Goal: Task Accomplishment & Management: Manage account settings

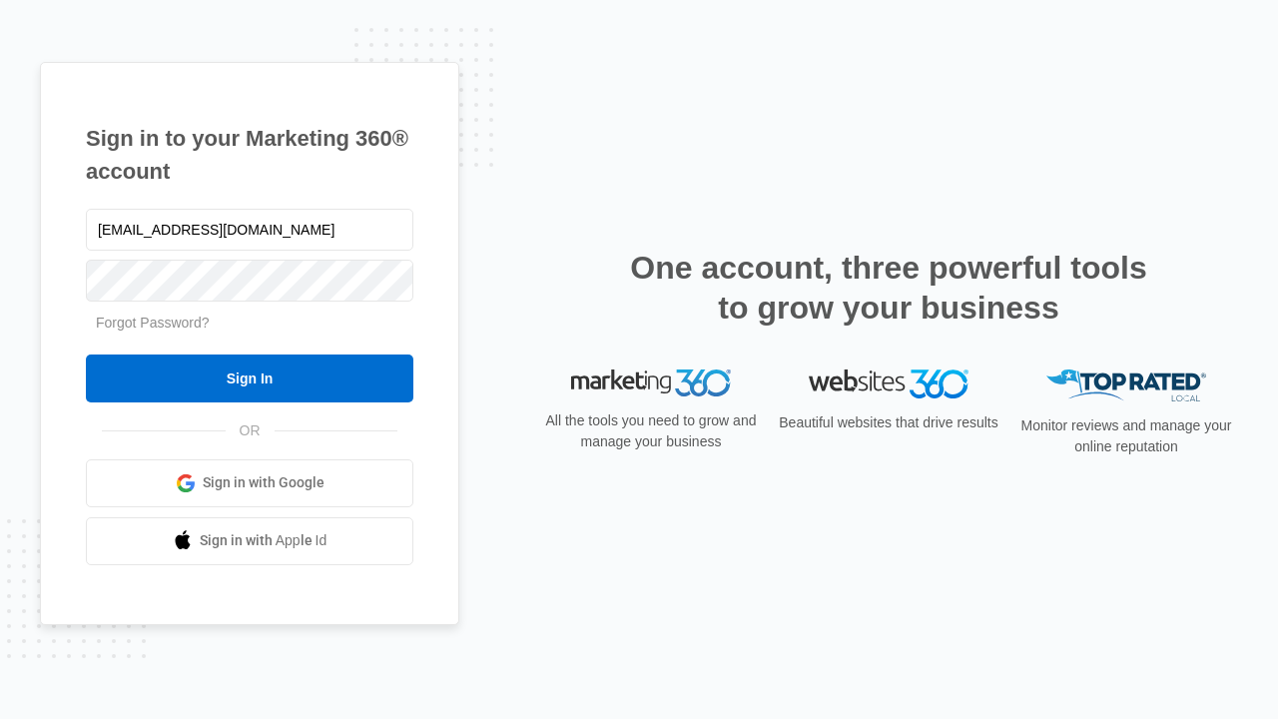
type input "[EMAIL_ADDRESS][DOMAIN_NAME]"
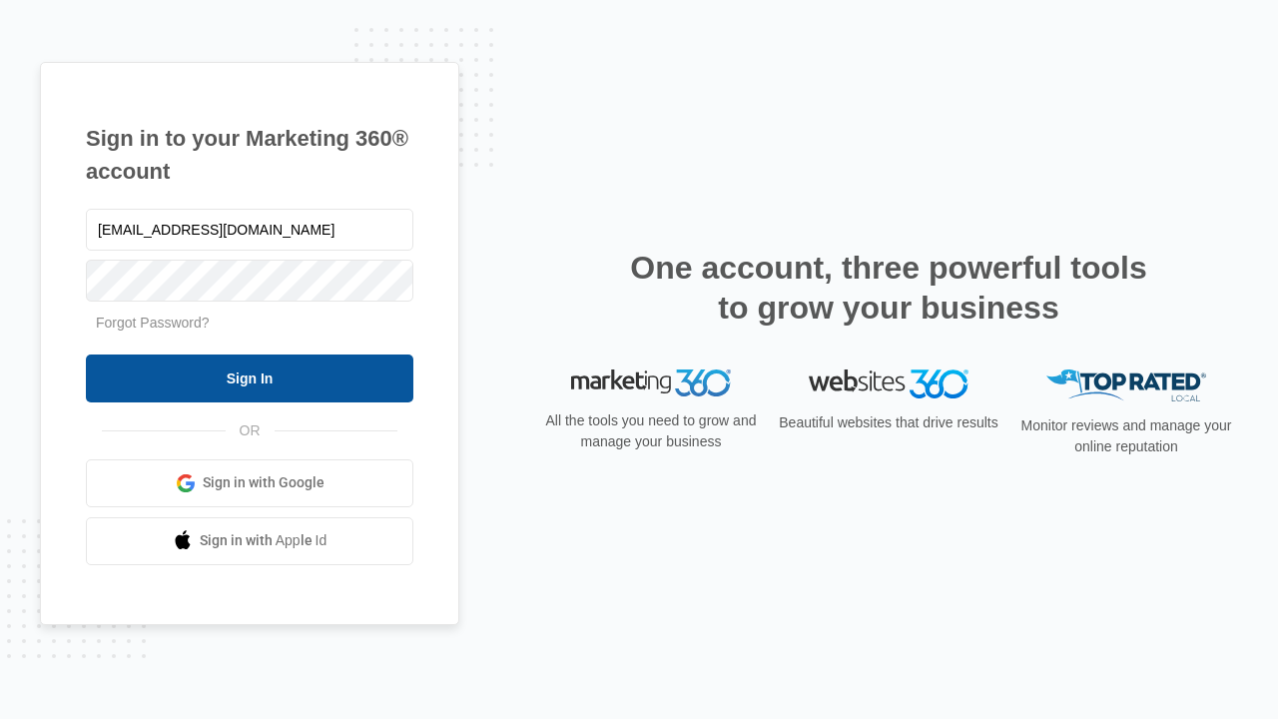
click at [250, 377] on input "Sign In" at bounding box center [249, 378] width 327 height 48
